Goal: Transaction & Acquisition: Download file/media

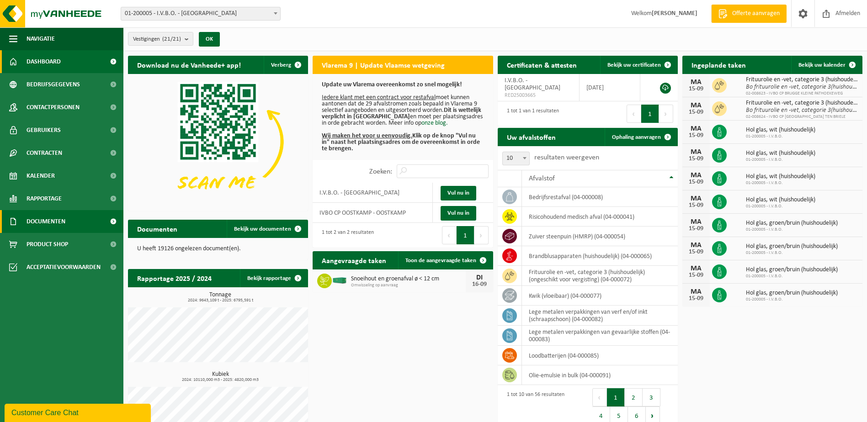
click at [67, 220] on link "Documenten" at bounding box center [61, 221] width 123 height 23
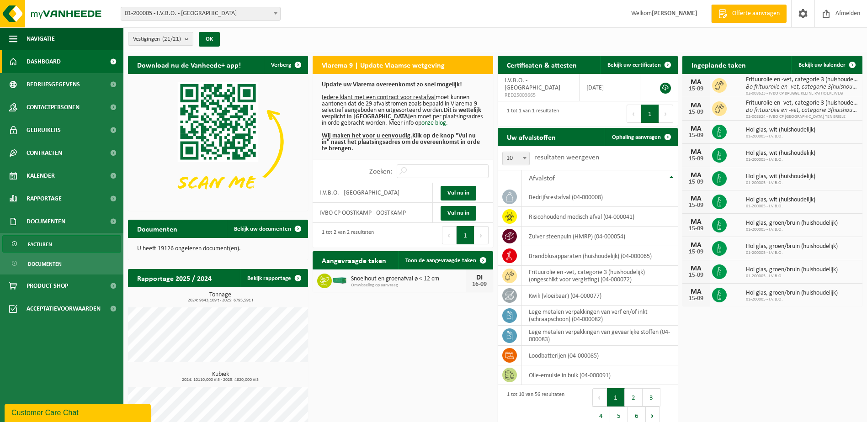
click at [57, 245] on link "Facturen" at bounding box center [61, 243] width 119 height 17
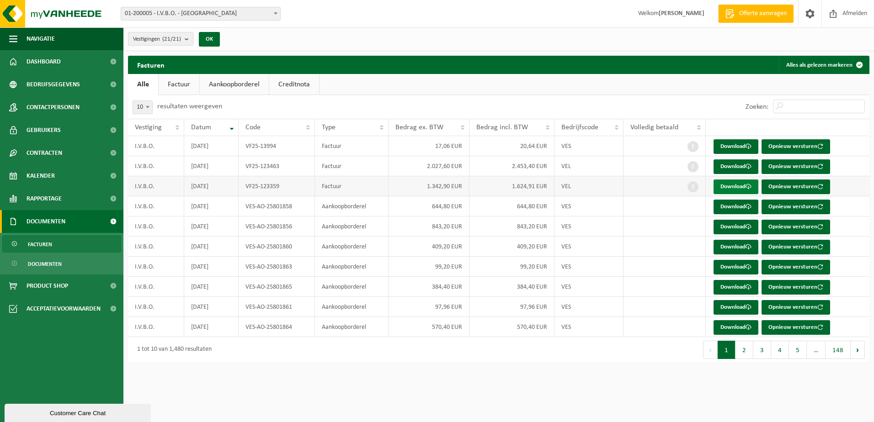
click at [730, 188] on link "Download" at bounding box center [736, 187] width 45 height 15
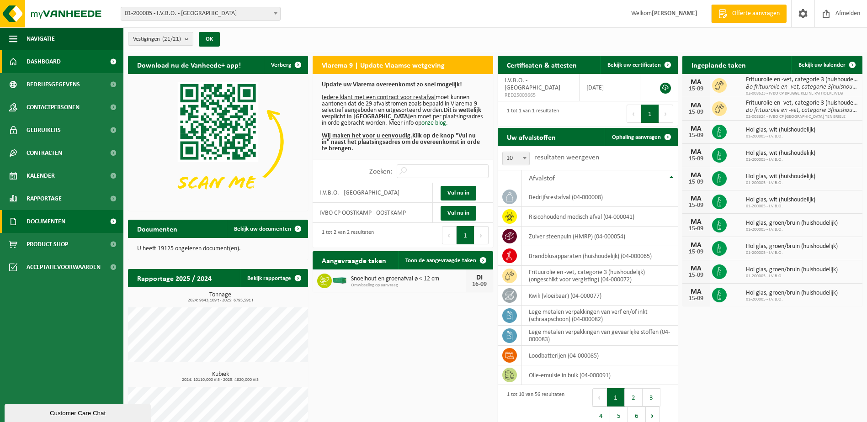
click at [63, 219] on span "Documenten" at bounding box center [46, 221] width 39 height 23
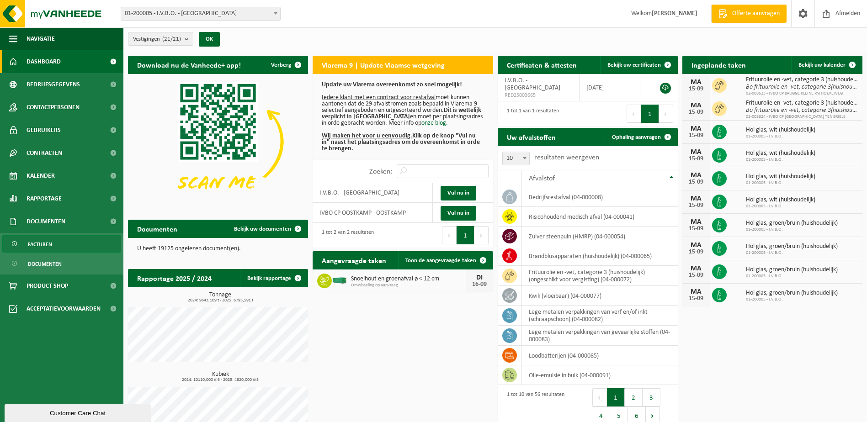
click at [40, 240] on span "Facturen" at bounding box center [40, 244] width 24 height 17
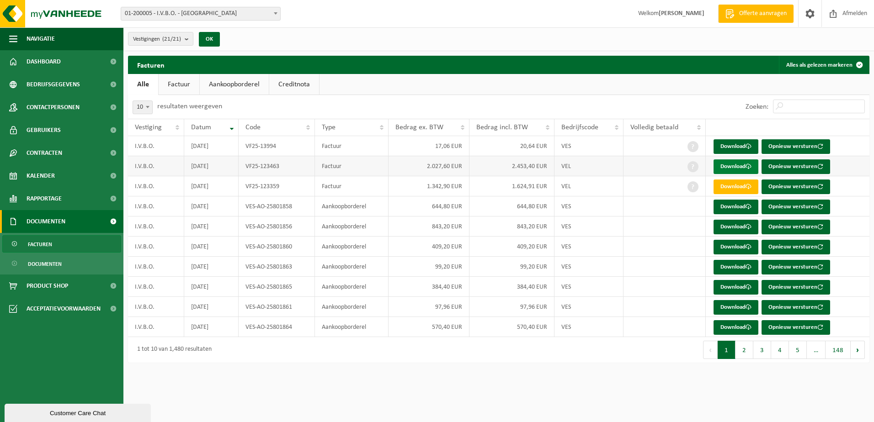
click at [749, 164] on link "Download" at bounding box center [736, 167] width 45 height 15
click at [837, 18] on span at bounding box center [833, 13] width 14 height 27
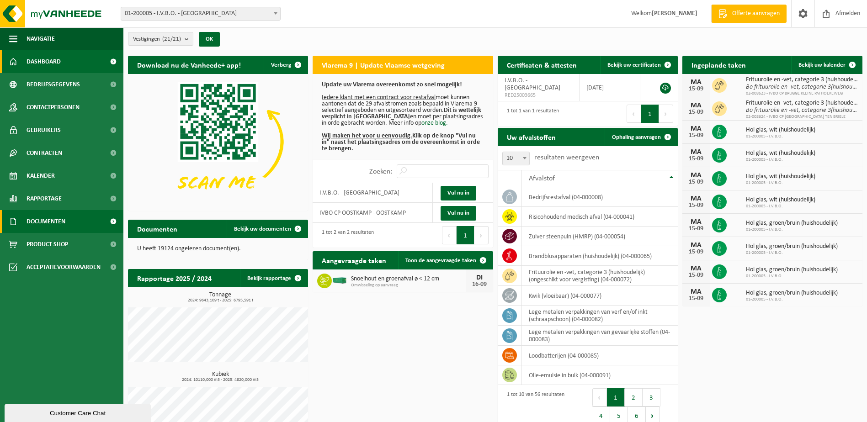
click at [53, 224] on span "Documenten" at bounding box center [46, 221] width 39 height 23
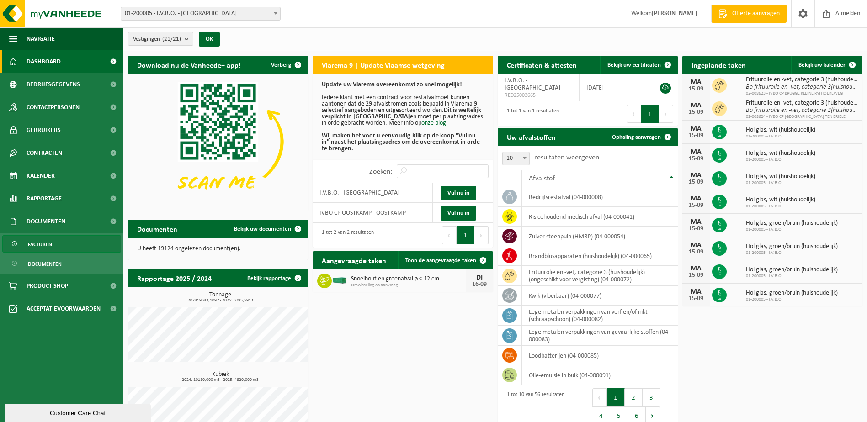
click at [48, 242] on span "Facturen" at bounding box center [40, 244] width 24 height 17
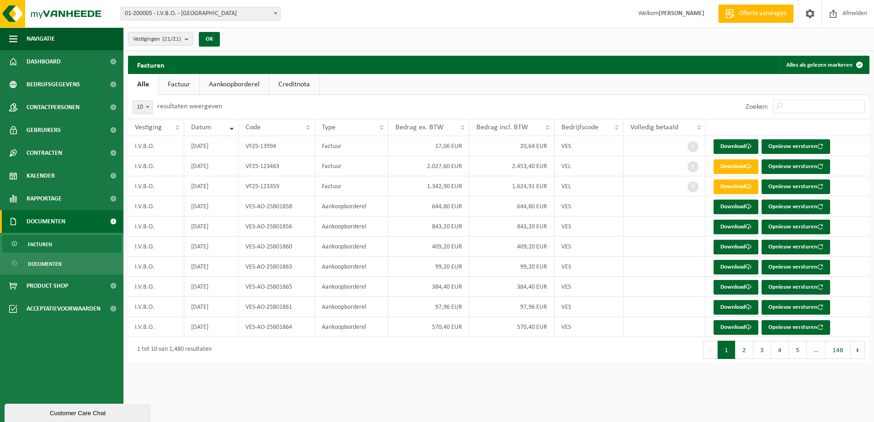
drag, startPoint x: 745, startPoint y: 351, endPoint x: 734, endPoint y: 351, distance: 11.4
click at [745, 351] on button "2" at bounding box center [745, 350] width 18 height 18
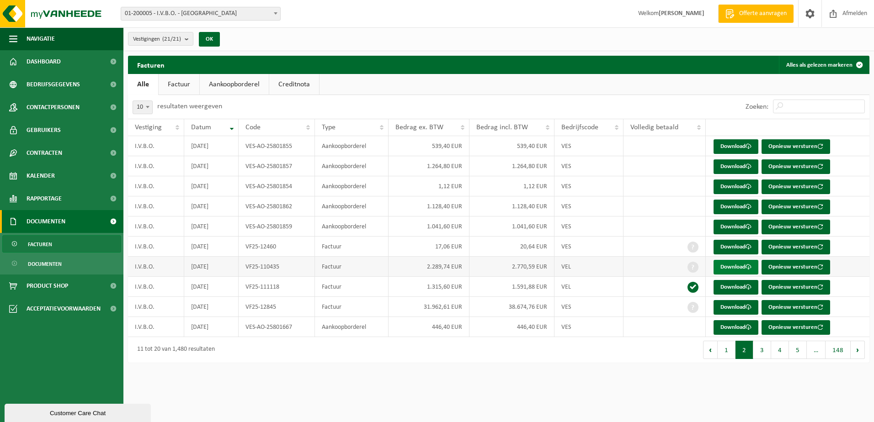
click at [716, 265] on link "Download" at bounding box center [736, 267] width 45 height 15
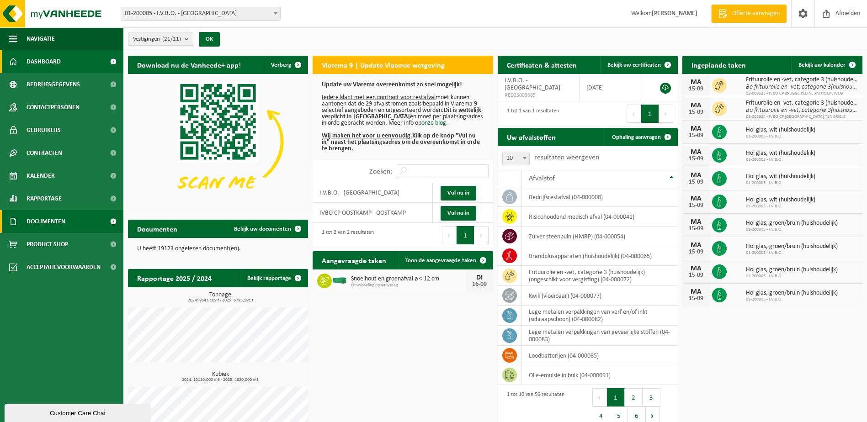
click at [71, 222] on link "Documenten" at bounding box center [61, 221] width 123 height 23
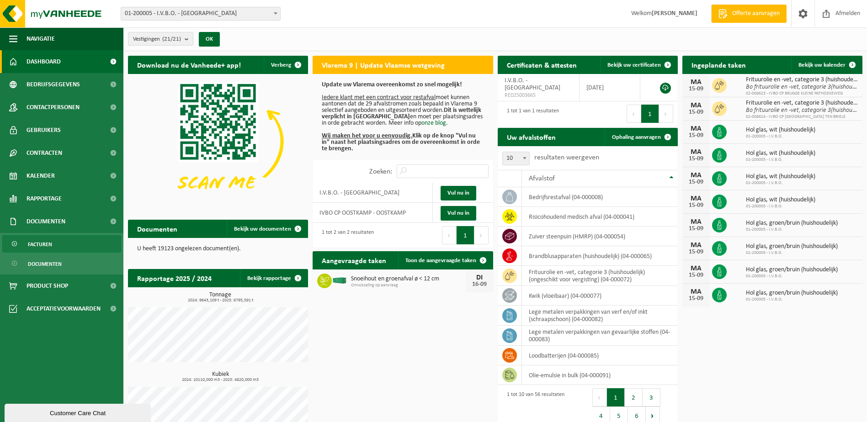
click at [54, 245] on link "Facturen" at bounding box center [61, 243] width 119 height 17
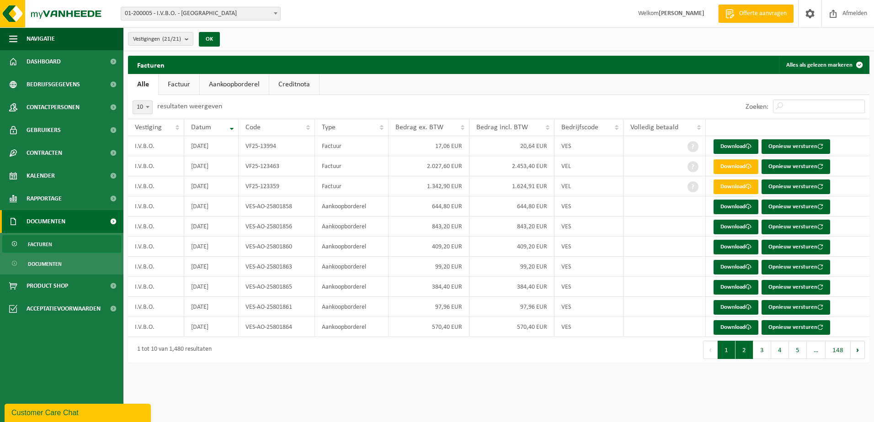
click at [745, 354] on button "2" at bounding box center [745, 350] width 18 height 18
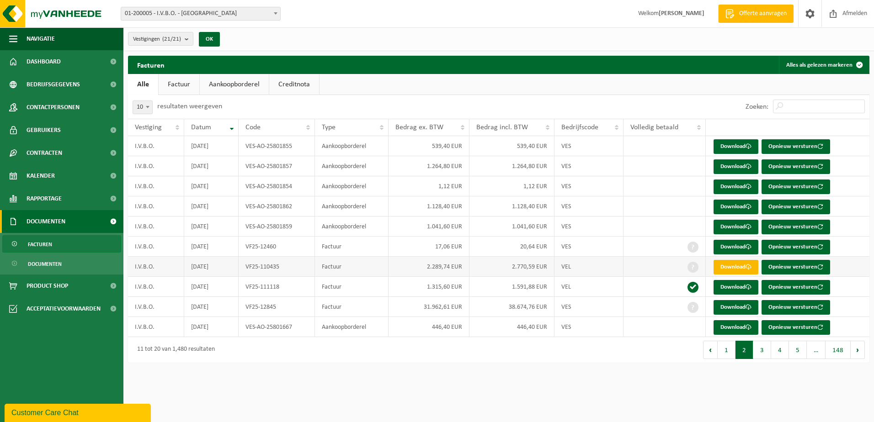
click at [730, 262] on link "Download" at bounding box center [736, 267] width 45 height 15
click at [726, 354] on button "1" at bounding box center [727, 350] width 18 height 18
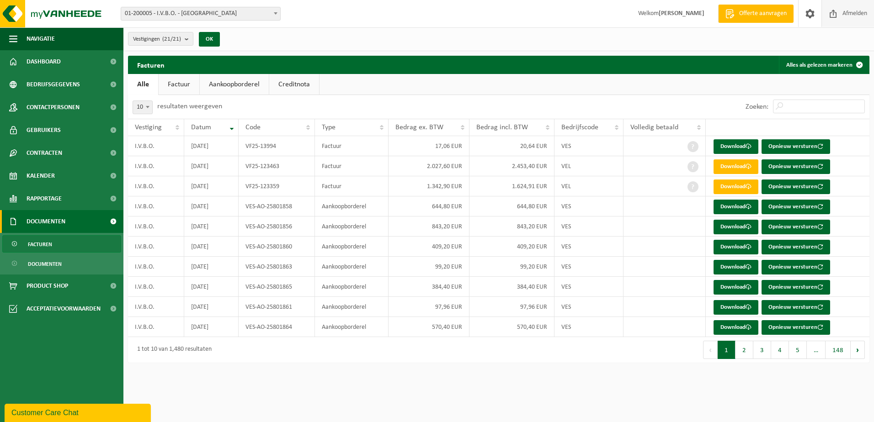
click at [840, 16] on span "Afmelden" at bounding box center [854, 13] width 29 height 27
